Goal: Task Accomplishment & Management: Complete application form

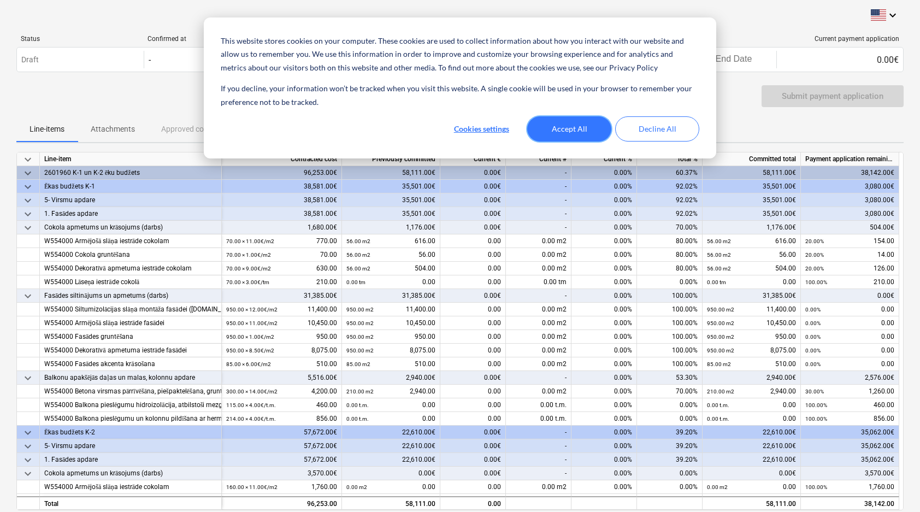
click at [577, 131] on button "Accept All" at bounding box center [569, 128] width 84 height 25
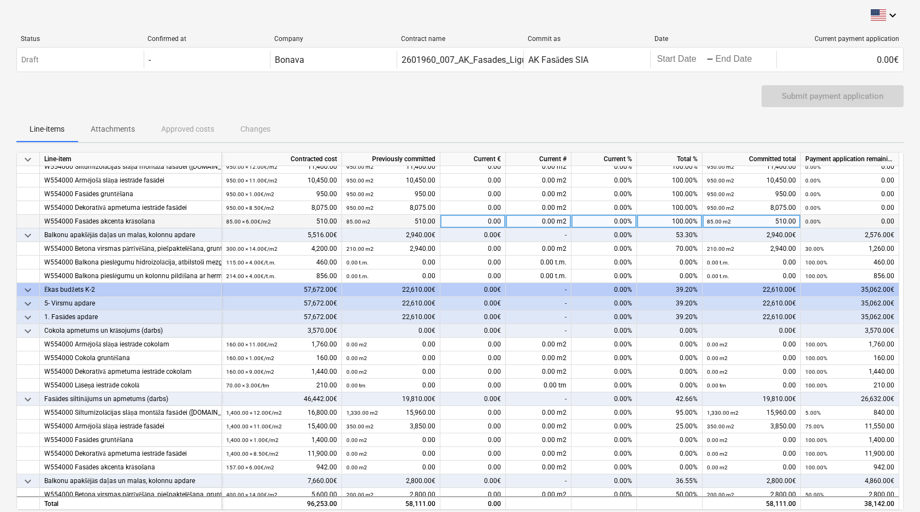
scroll to position [144, 0]
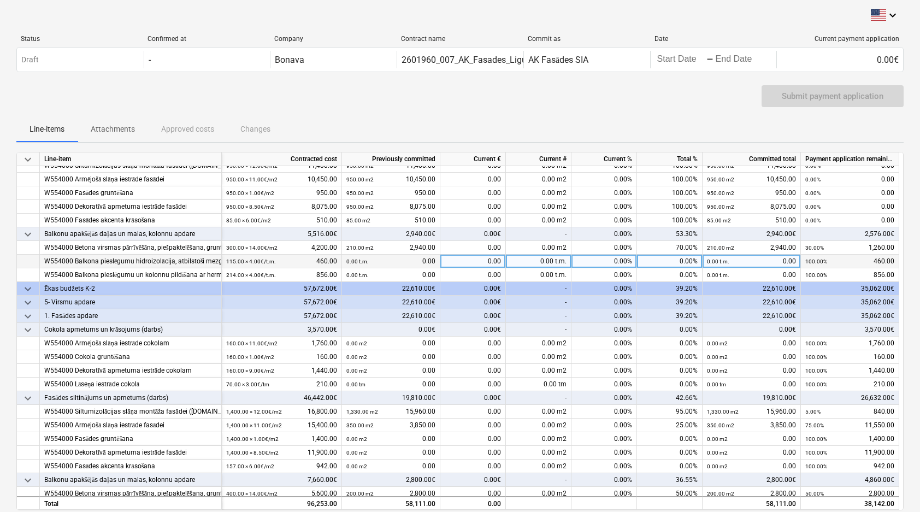
click at [612, 263] on div "0.00%" at bounding box center [605, 262] width 66 height 14
type input "100"
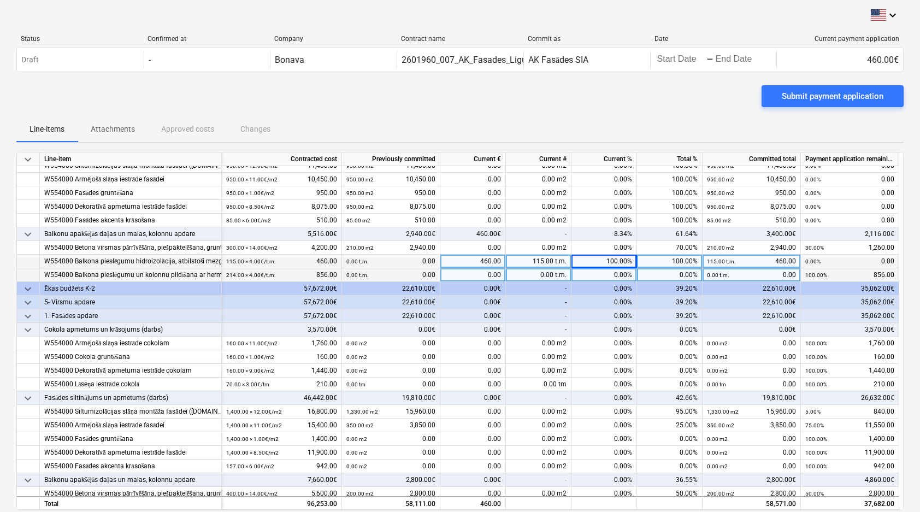
click at [619, 275] on div "0.00%" at bounding box center [605, 275] width 66 height 14
type input "100"
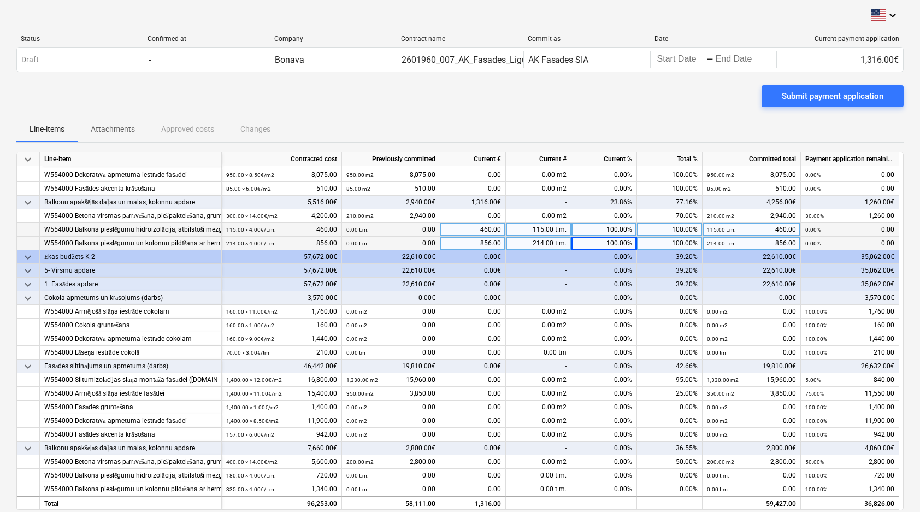
scroll to position [175, 0]
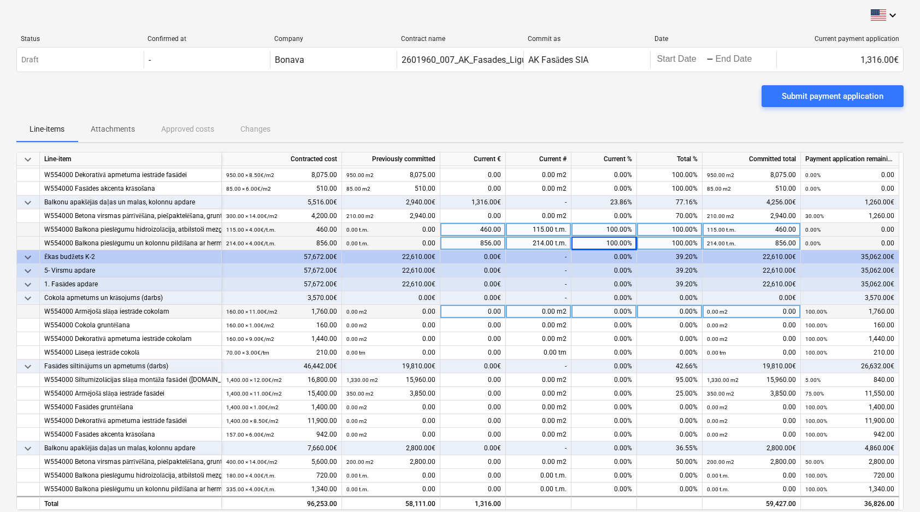
click at [544, 315] on div "0.00 m2" at bounding box center [539, 312] width 66 height 14
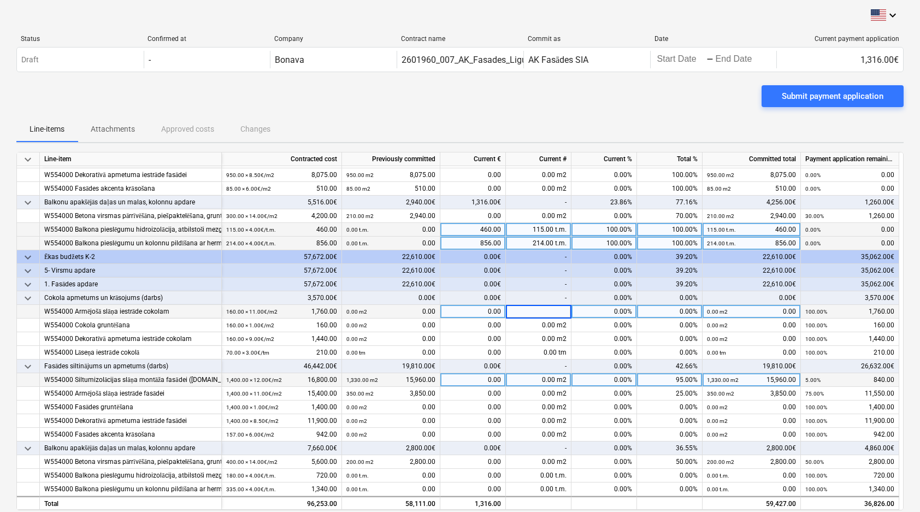
click at [545, 380] on div "0.00 m2" at bounding box center [539, 380] width 66 height 14
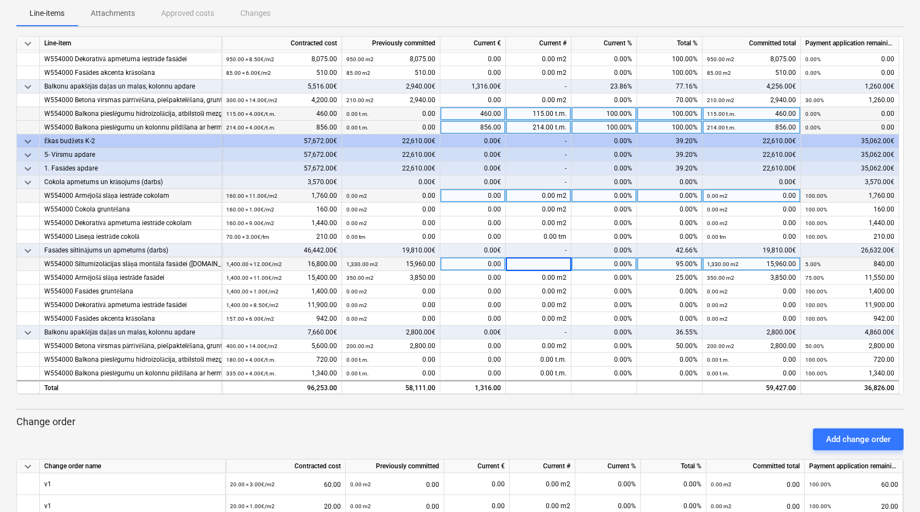
scroll to position [120, 0]
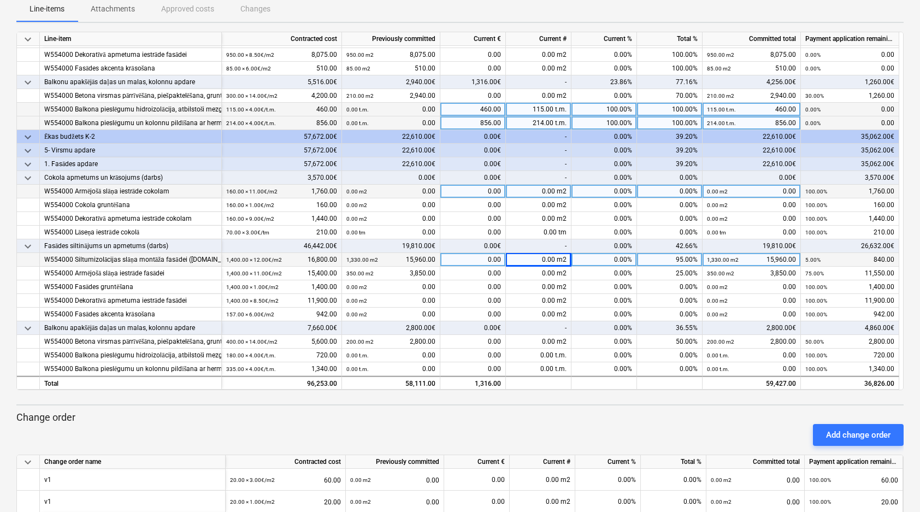
click at [618, 257] on div "0.00%" at bounding box center [605, 260] width 66 height 14
type input "100"
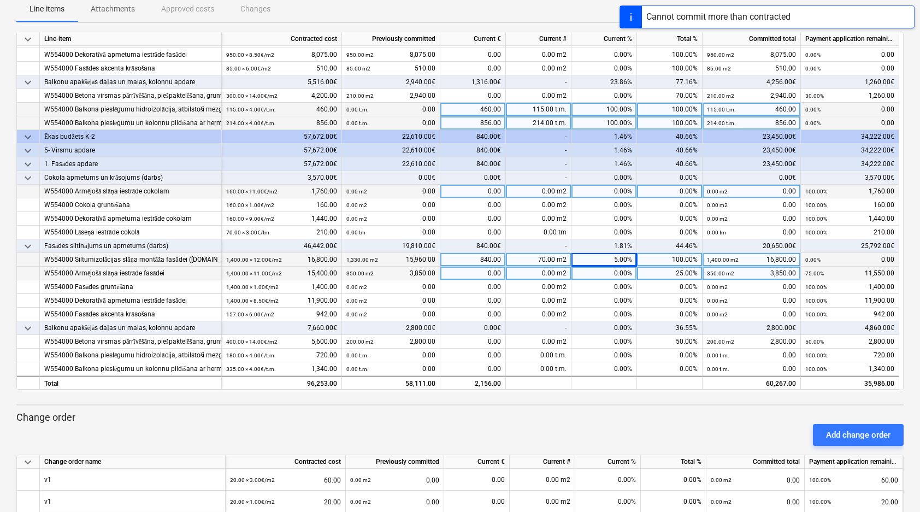
click at [609, 272] on div "0.00%" at bounding box center [605, 274] width 66 height 14
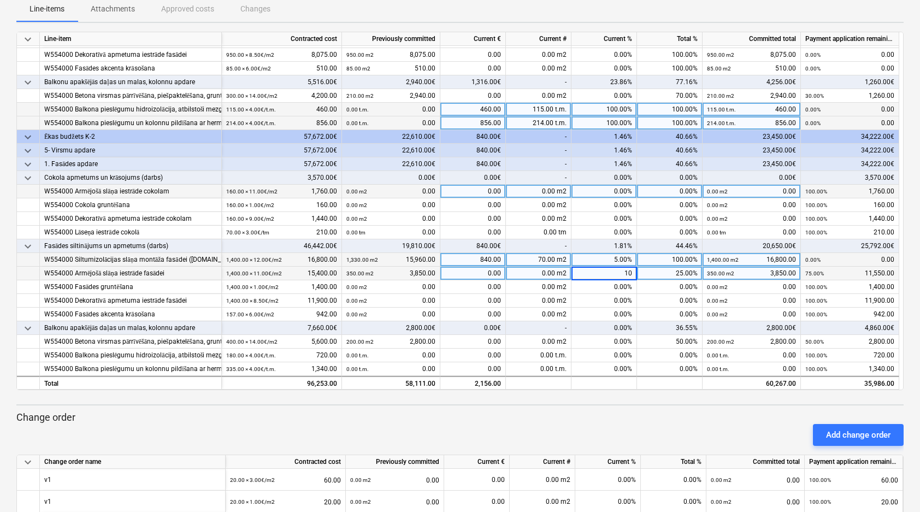
type input "100"
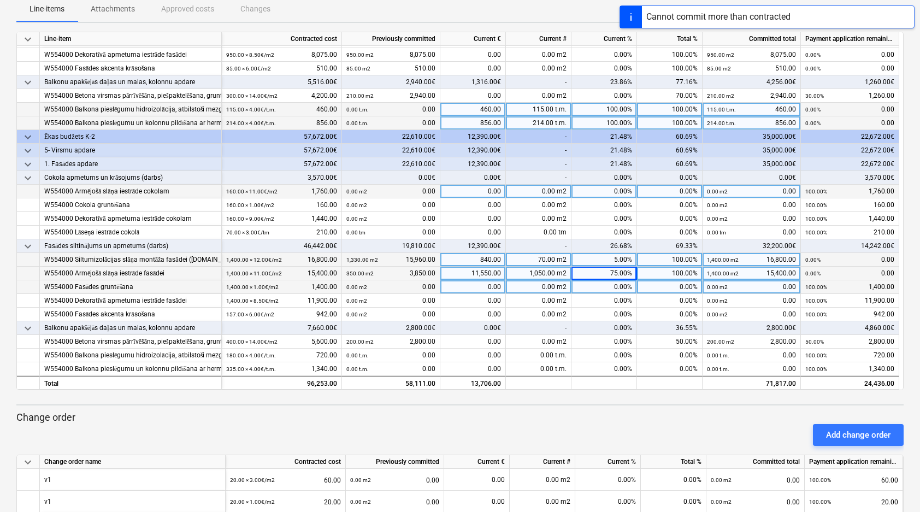
click at [608, 289] on div "0.00%" at bounding box center [605, 287] width 66 height 14
type input "100"
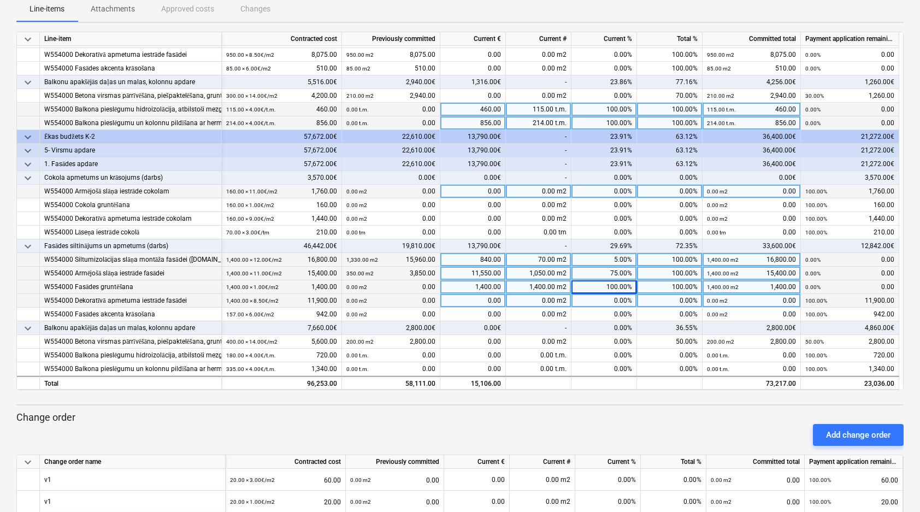
click at [615, 304] on div "0.00%" at bounding box center [605, 301] width 66 height 14
type input "70"
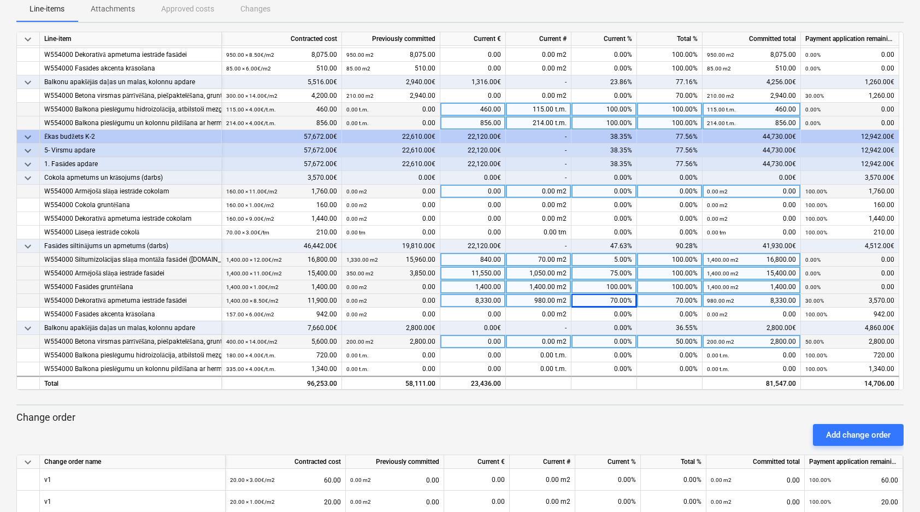
click at [607, 341] on div "0.00%" at bounding box center [605, 342] width 66 height 14
type input "80"
type input "30"
type input "100"
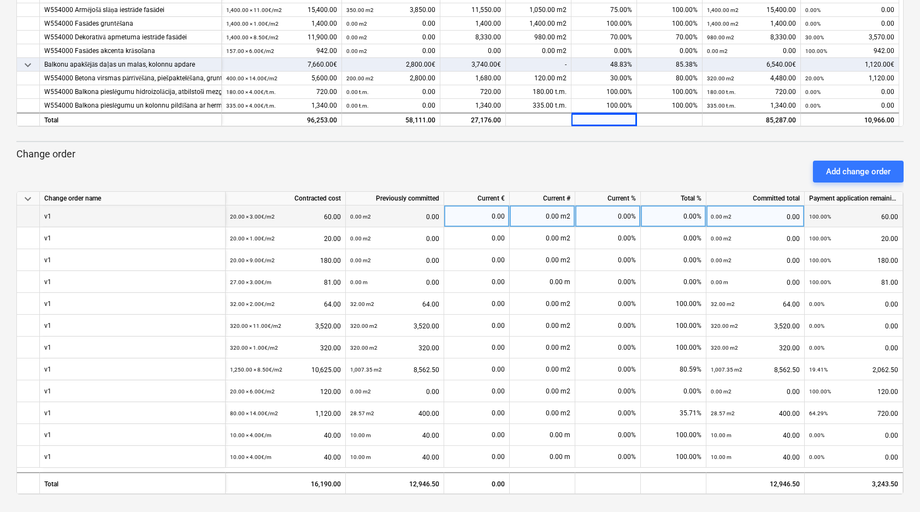
scroll to position [383, 0]
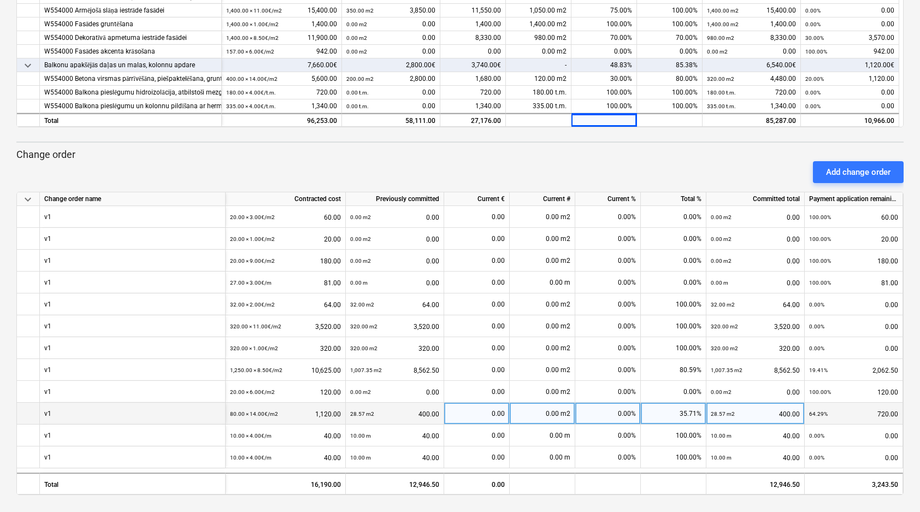
click at [607, 415] on div "0.00%" at bounding box center [609, 414] width 66 height 22
type input "30"
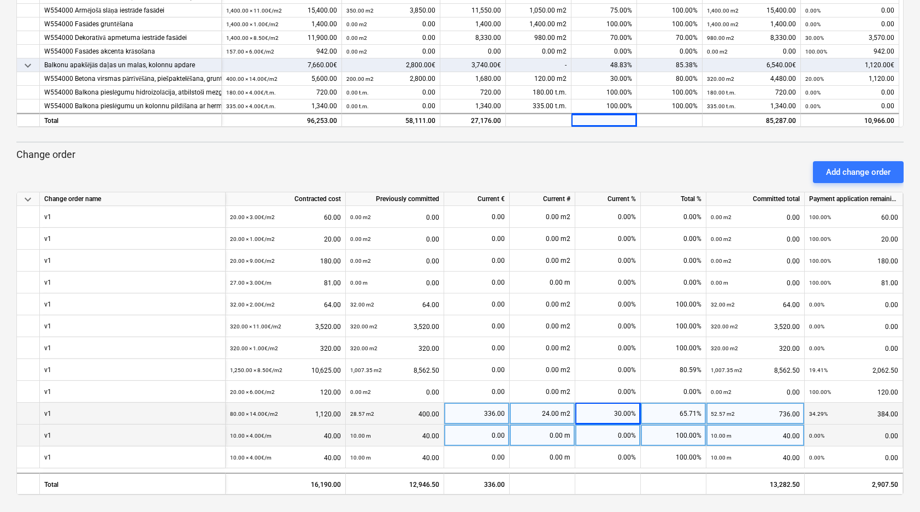
click at [619, 438] on div "0.00%" at bounding box center [609, 436] width 66 height 22
type input "70"
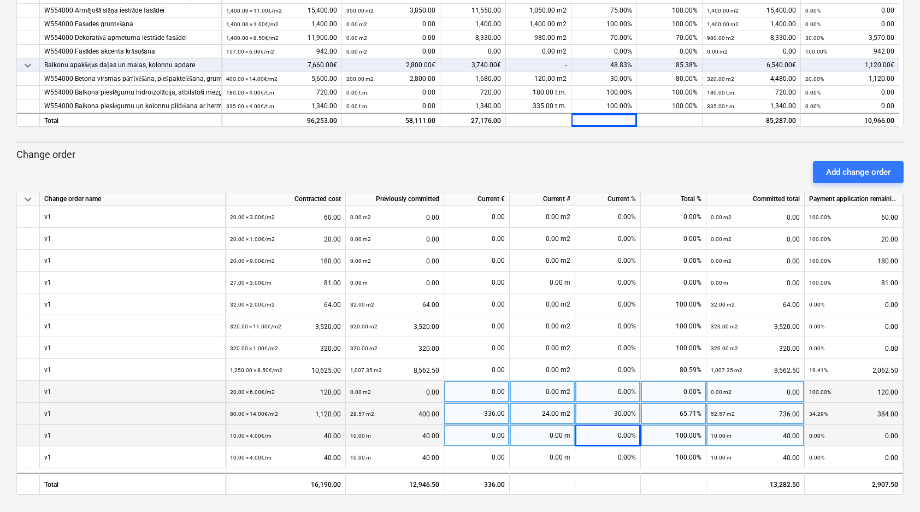
click at [623, 389] on div "0.00%" at bounding box center [609, 392] width 66 height 22
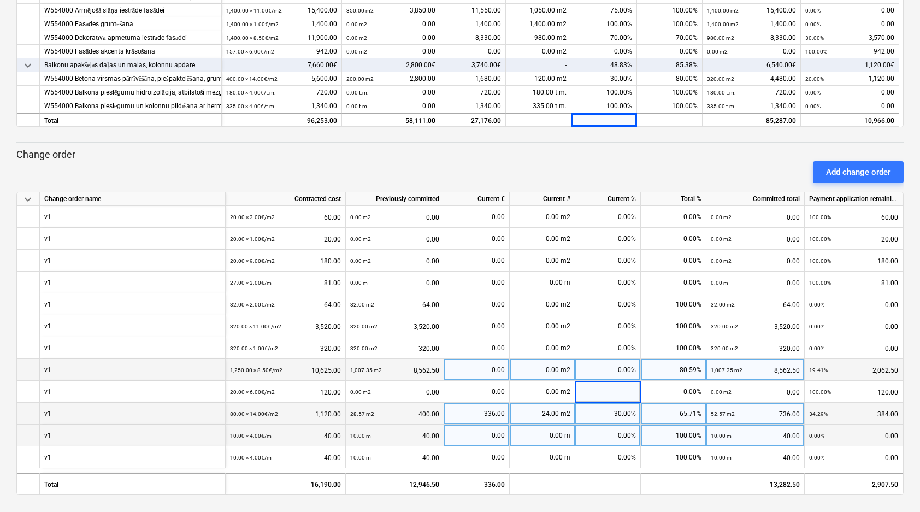
click at [610, 369] on div "0.00%" at bounding box center [609, 370] width 66 height 22
type input "1"
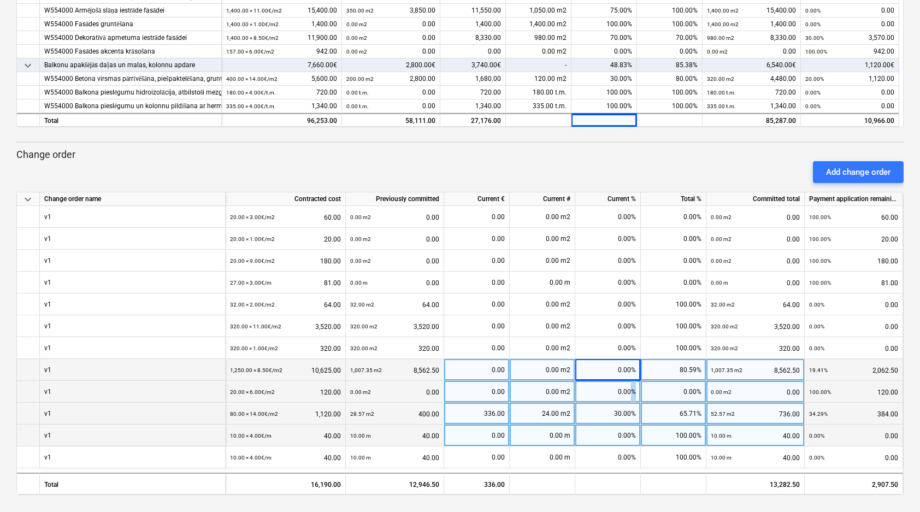
click at [630, 395] on div "0.00%" at bounding box center [609, 392] width 66 height 22
type input "100"
click at [628, 365] on div "0.00%" at bounding box center [609, 370] width 66 height 22
type input "10"
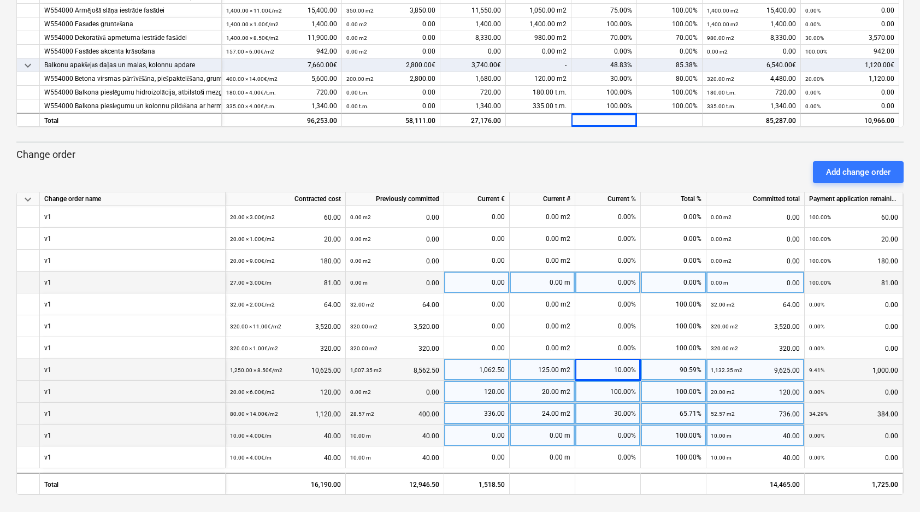
click at [618, 281] on div "0.00%" at bounding box center [609, 283] width 66 height 22
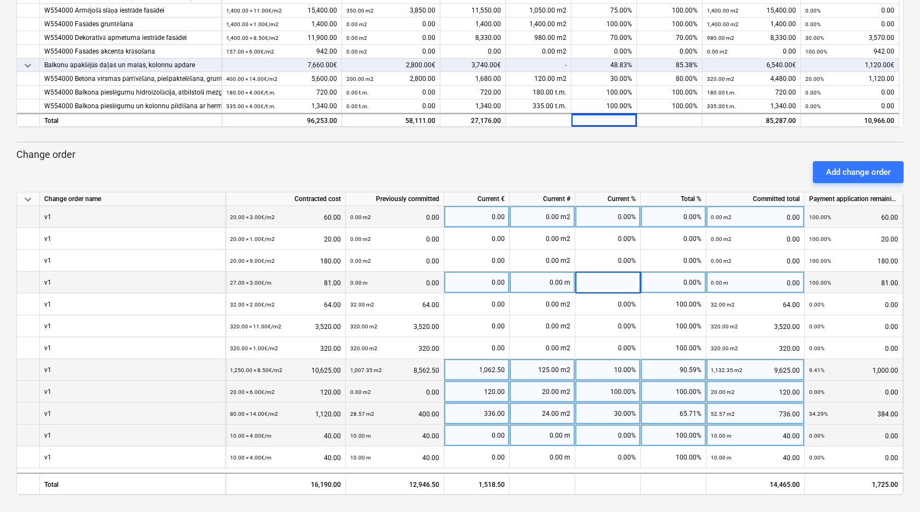
click at [617, 221] on div "0.00%" at bounding box center [609, 217] width 66 height 22
type input "70"
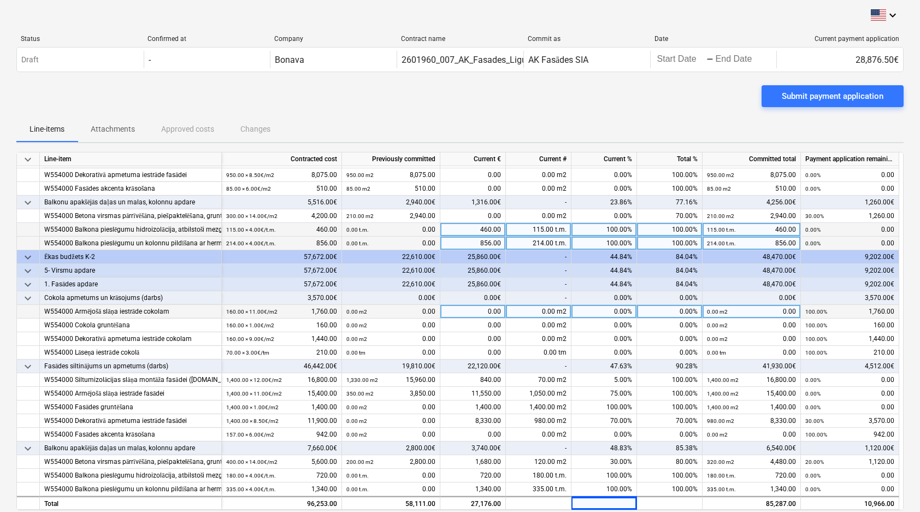
scroll to position [0, 0]
click at [804, 86] on button "Submit payment application" at bounding box center [833, 96] width 142 height 22
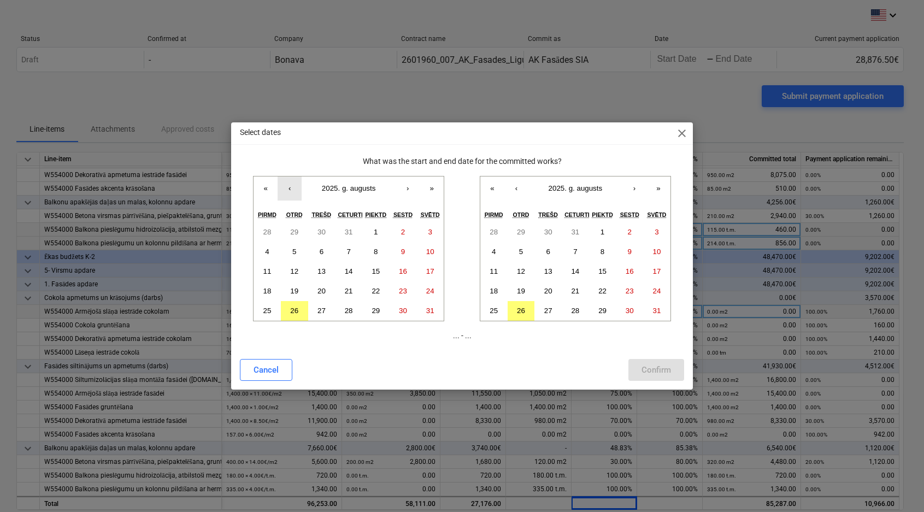
click at [292, 189] on button "‹" at bounding box center [290, 189] width 24 height 24
click at [269, 312] on abbr "28" at bounding box center [267, 311] width 8 height 8
click at [347, 309] on abbr "31" at bounding box center [349, 311] width 8 height 8
click at [522, 310] on abbr "26" at bounding box center [521, 311] width 8 height 8
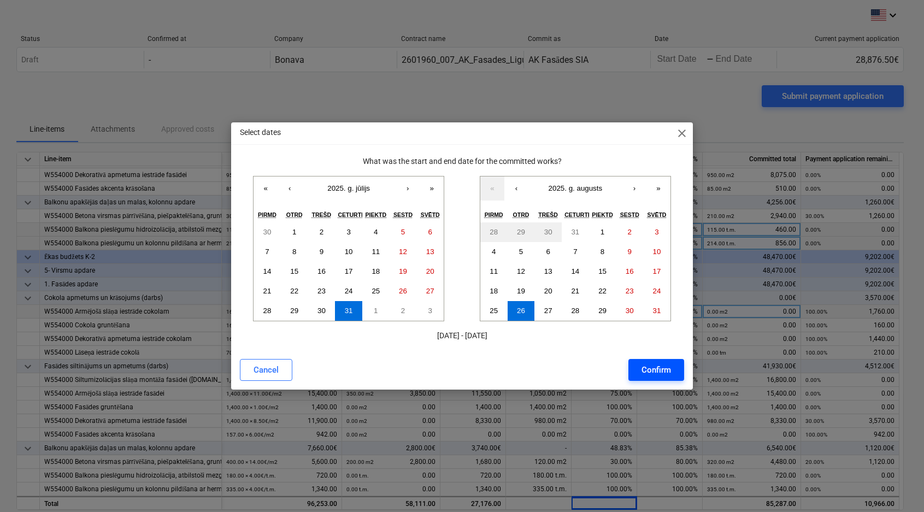
click at [662, 370] on div "Confirm" at bounding box center [657, 370] width 30 height 14
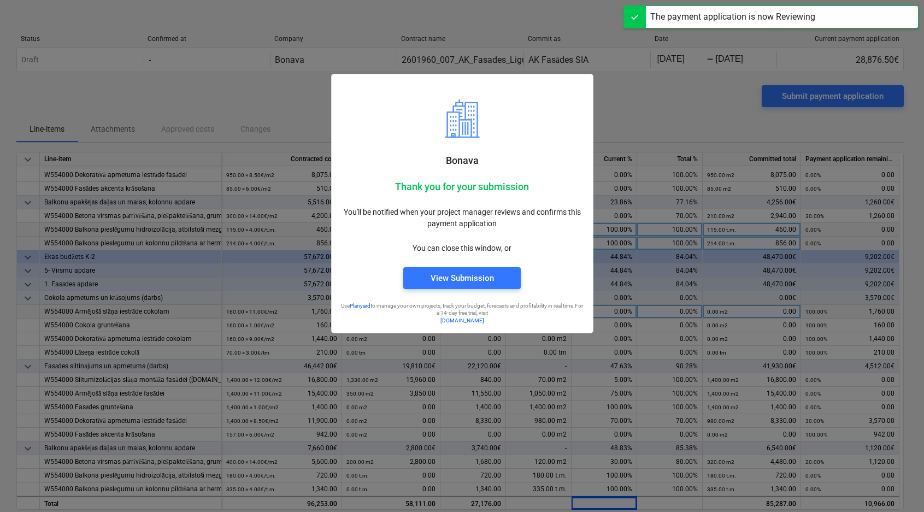
click at [664, 104] on div at bounding box center [462, 256] width 924 height 512
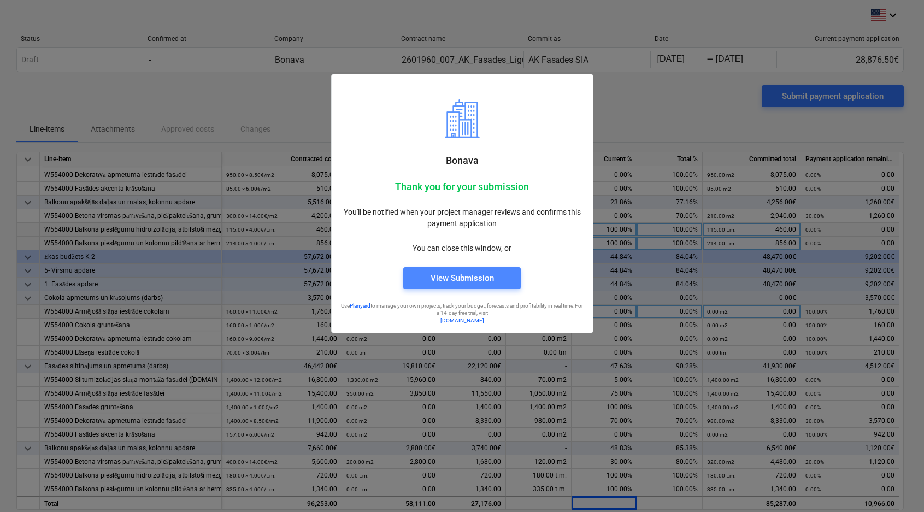
click at [457, 274] on div "View Submission" at bounding box center [462, 278] width 63 height 14
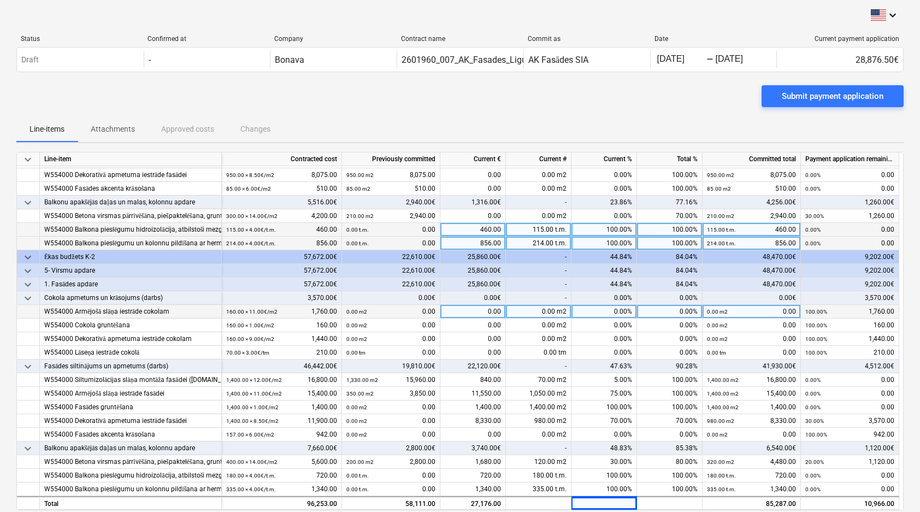
click at [501, 99] on div "Submit payment application" at bounding box center [460, 100] width 888 height 31
